Goal: Task Accomplishment & Management: Use online tool/utility

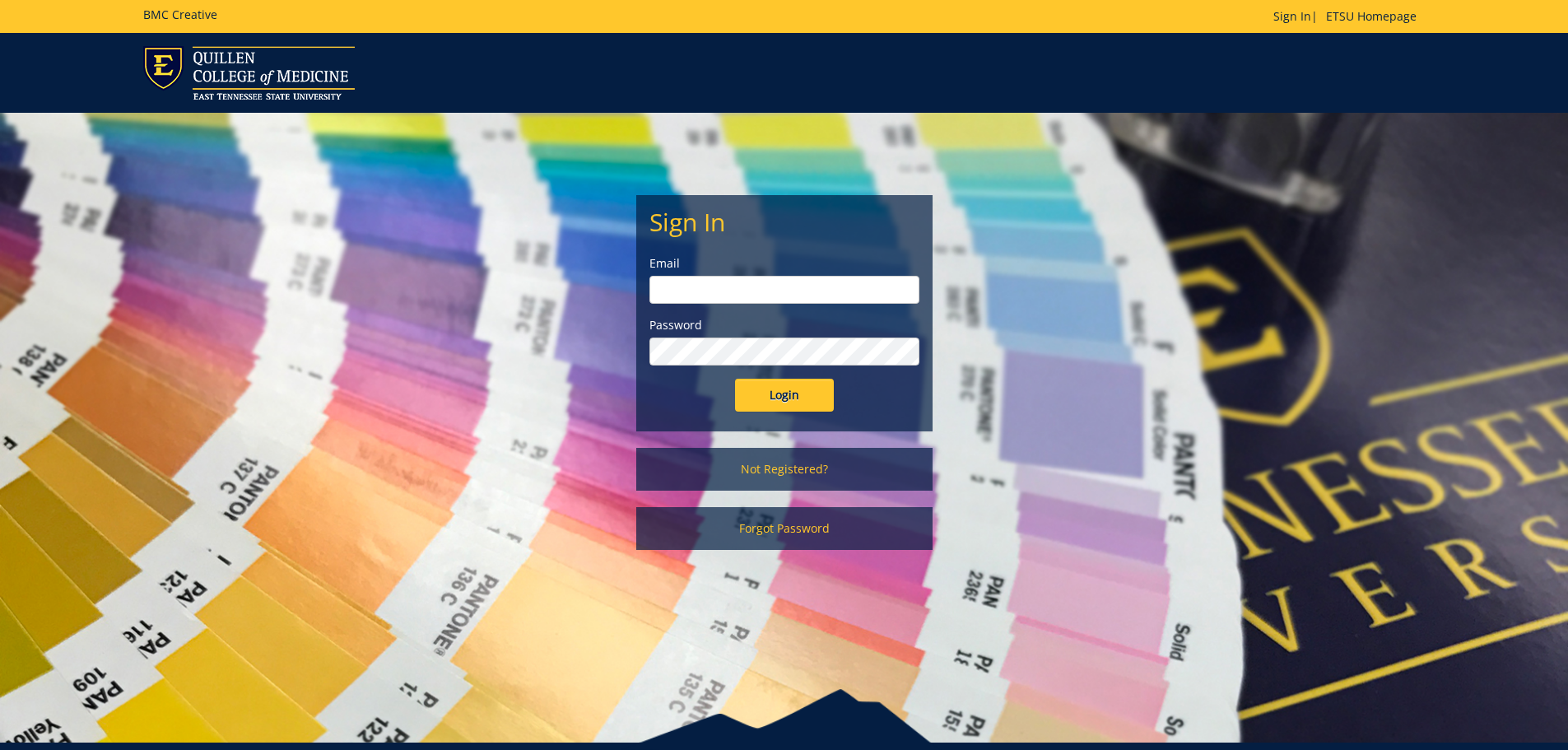
type input "[EMAIL_ADDRESS][DOMAIN_NAME]"
click at [802, 398] on input "Login" at bounding box center [785, 395] width 99 height 33
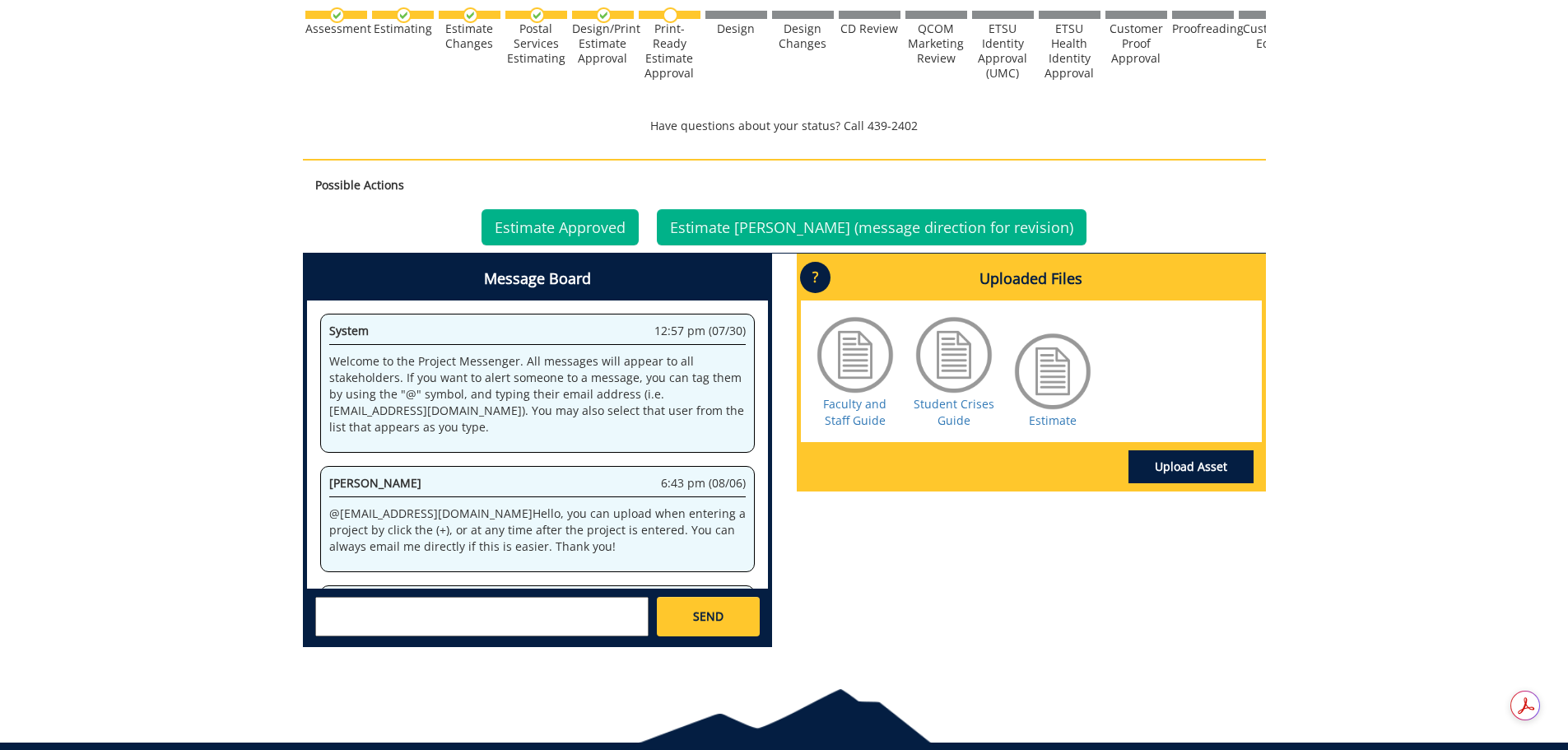
scroll to position [83, 0]
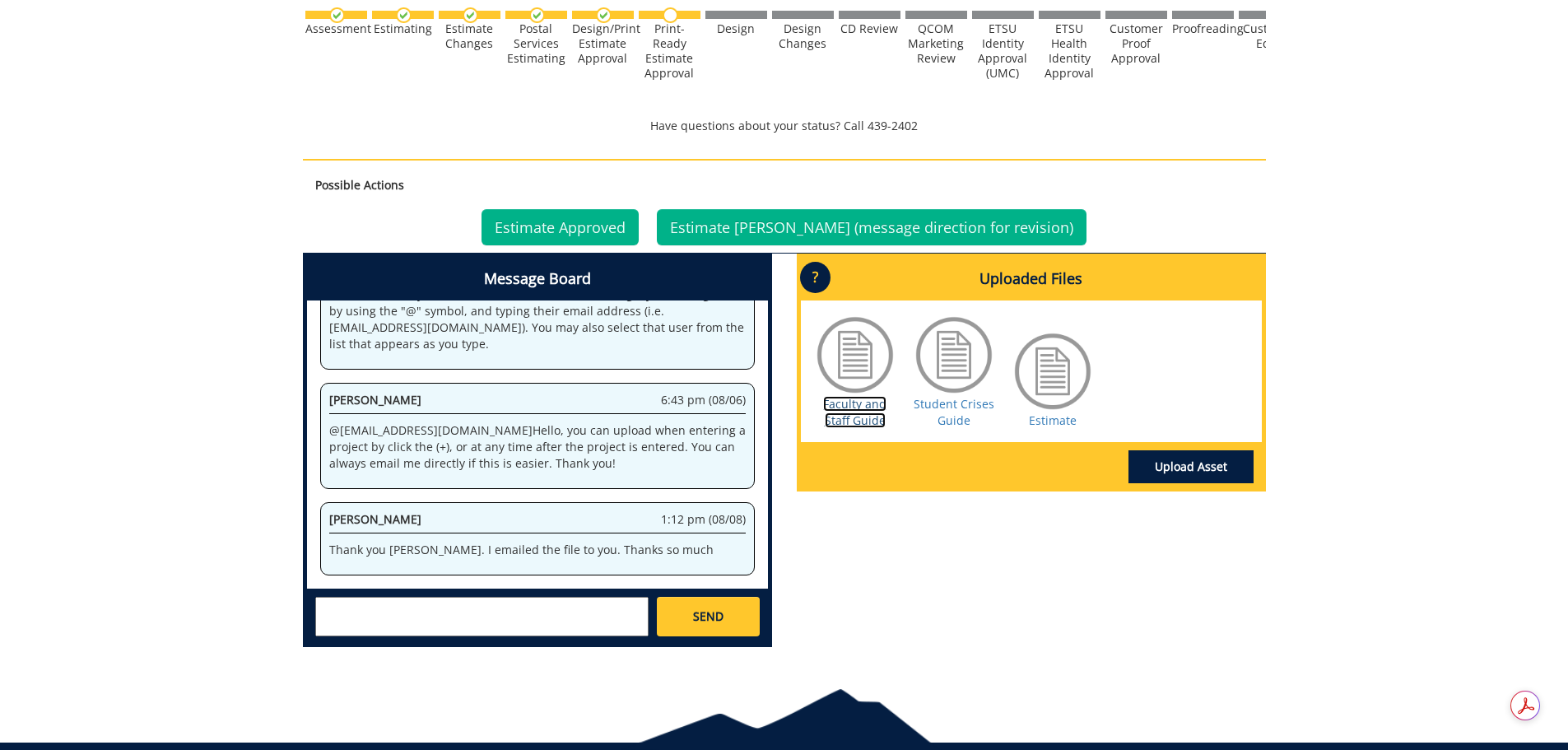
click at [860, 396] on link "Faculty and Staff Guide" at bounding box center [855, 412] width 63 height 32
click at [1045, 412] on link "Estimate" at bounding box center [1053, 420] width 48 height 16
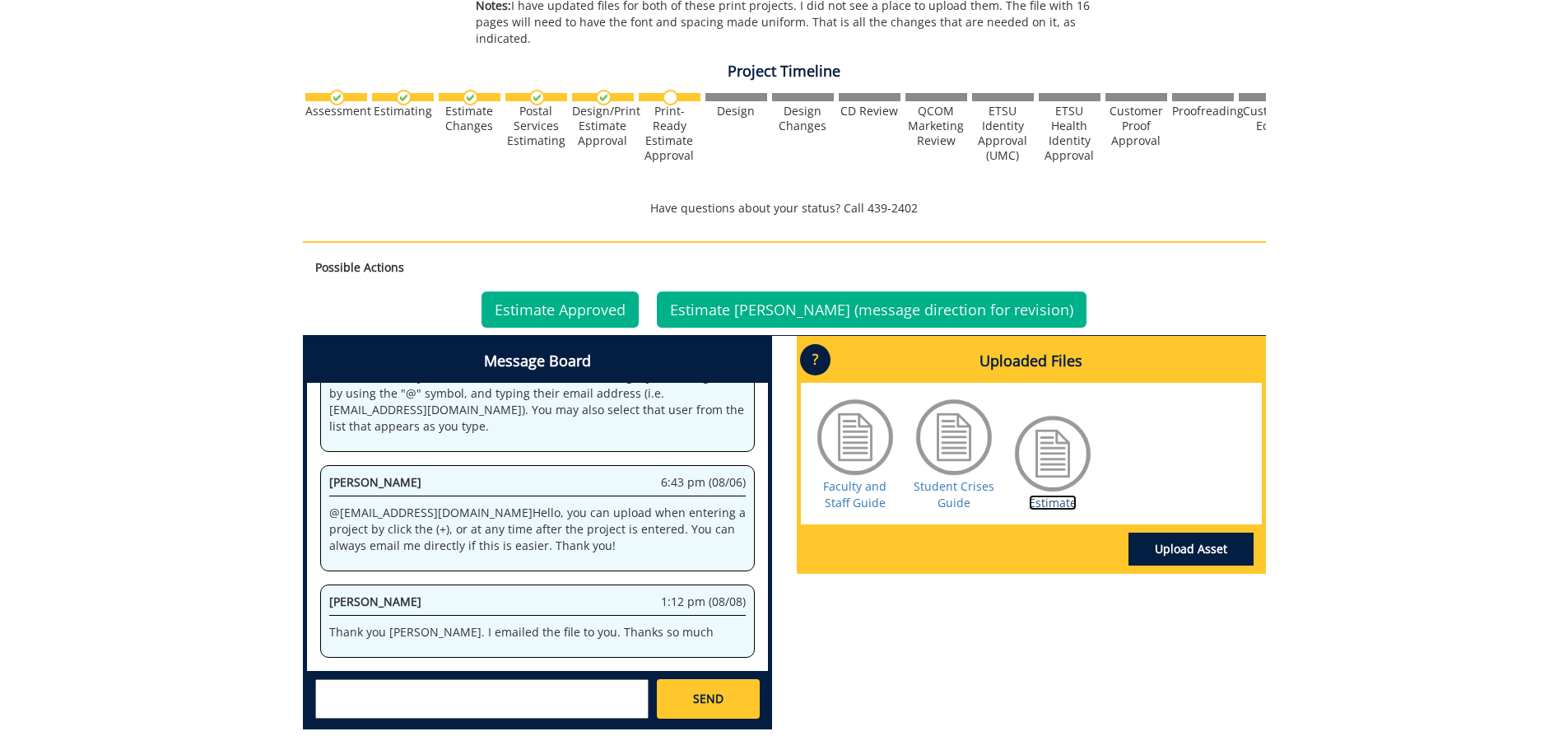
scroll to position [658, 0]
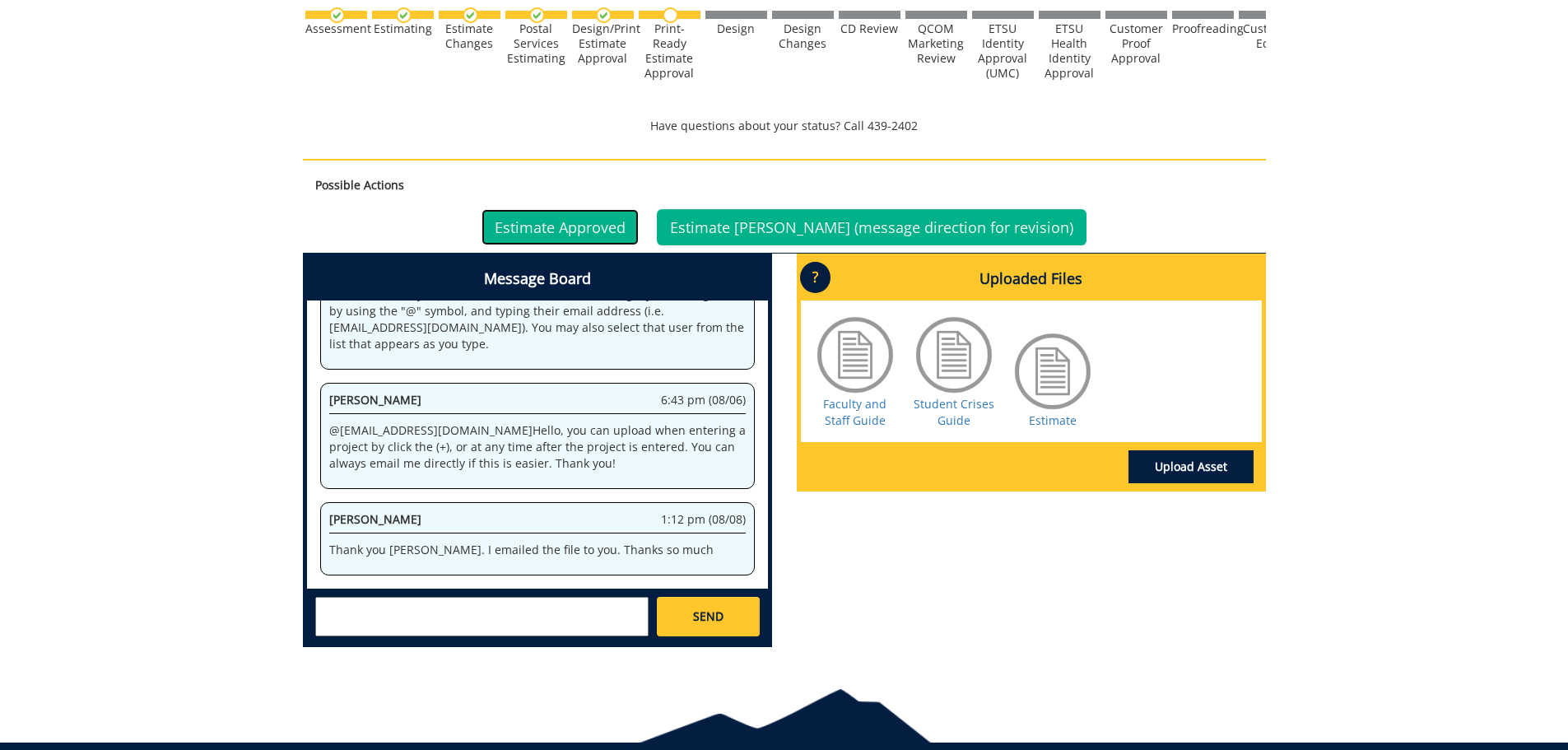
click at [608, 209] on link "Estimate Approved" at bounding box center [560, 227] width 157 height 36
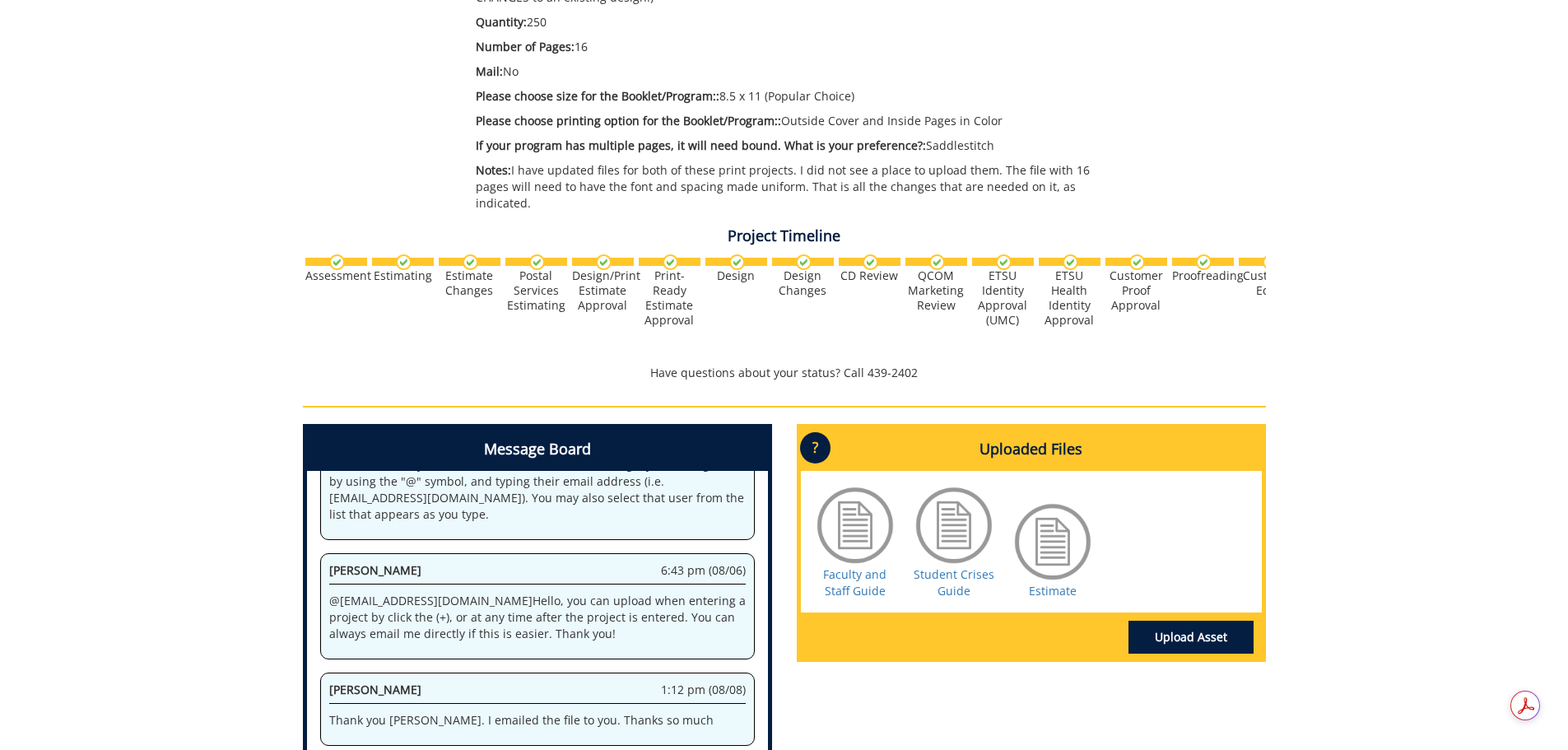
scroll to position [635, 0]
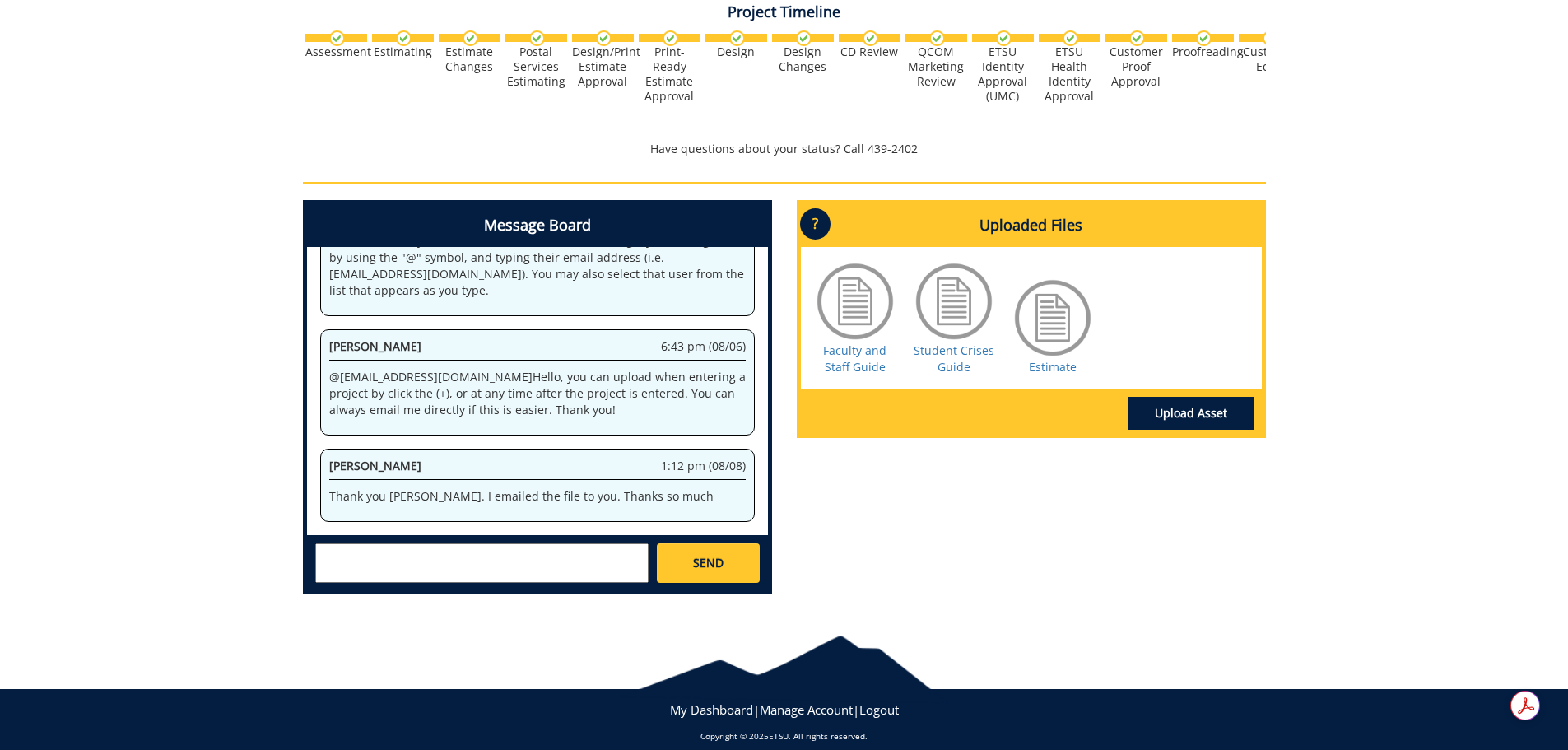
click at [499, 548] on textarea at bounding box center [481, 563] width 334 height 39
type textarea "Thank you [PERSON_NAME]. I have approved the estimate!"
click at [719, 554] on span "SEND" at bounding box center [708, 563] width 30 height 17
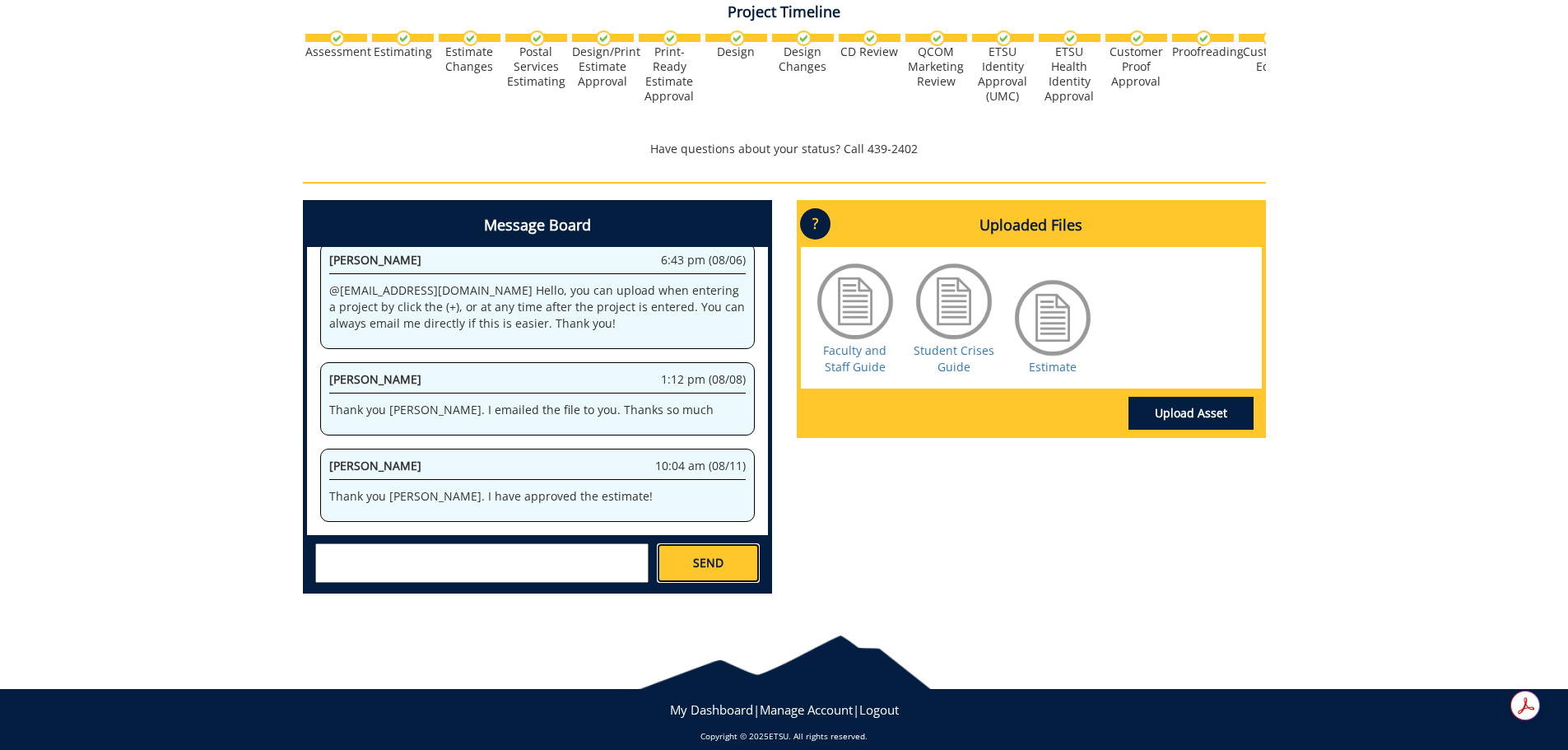
scroll to position [2835, 0]
